Goal: Check status: Check status

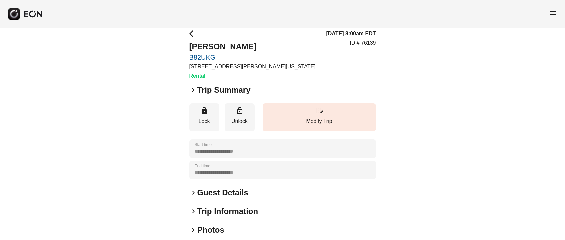
scroll to position [93, 0]
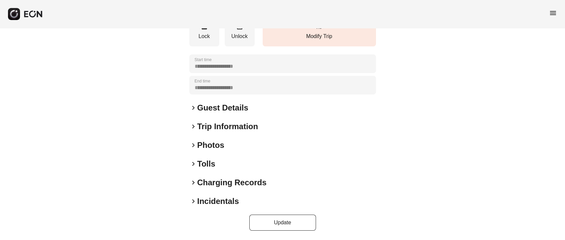
click at [220, 145] on h2 "Photos" at bounding box center [210, 145] width 27 height 11
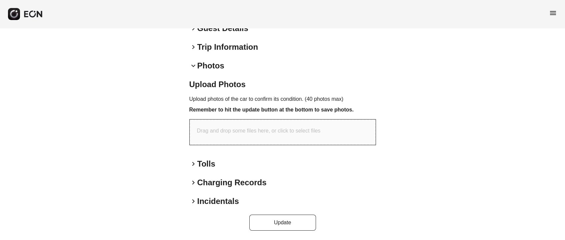
scroll to position [0, 0]
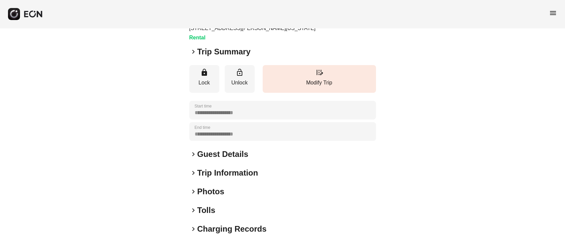
scroll to position [93, 0]
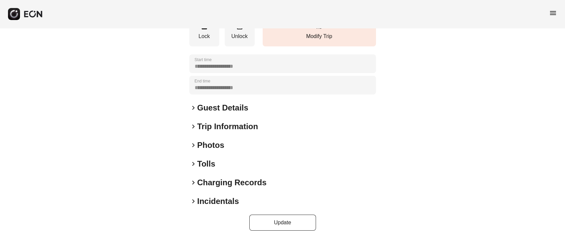
click at [202, 142] on h2 "Photos" at bounding box center [210, 145] width 27 height 11
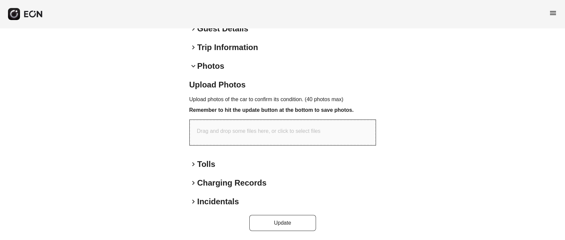
scroll to position [172, 0]
